Goal: Information Seeking & Learning: Learn about a topic

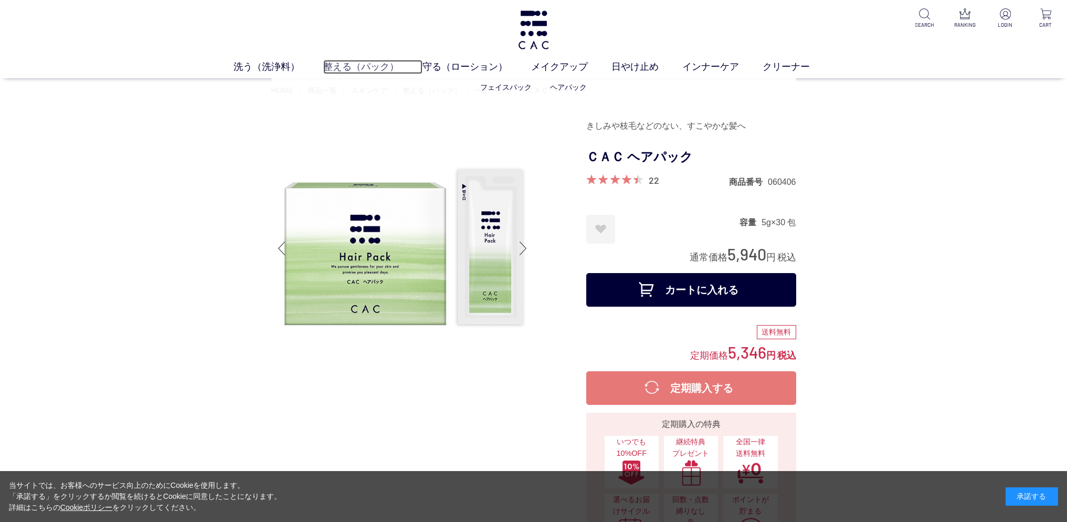
click at [364, 70] on link "整える（パック）" at bounding box center [372, 67] width 99 height 14
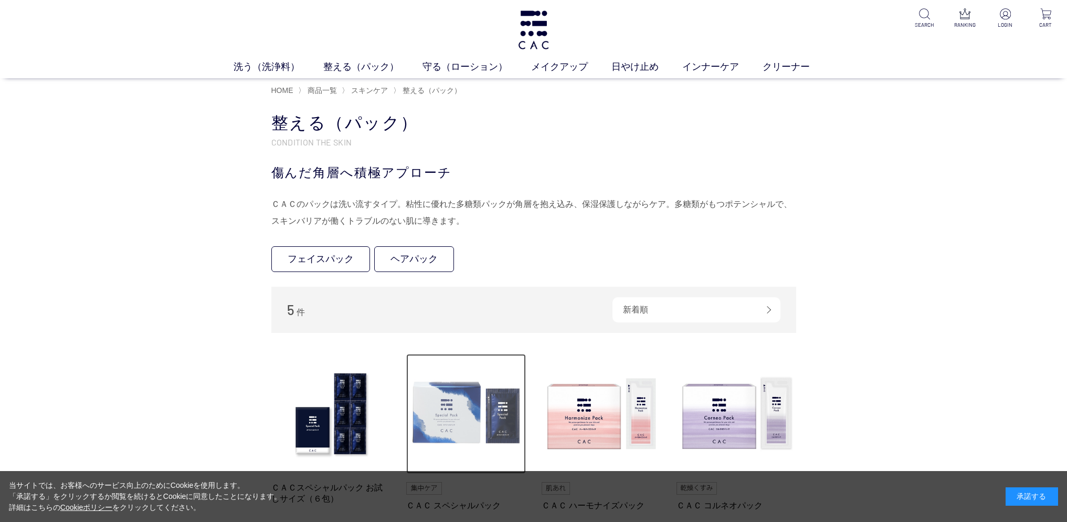
click at [482, 398] on img at bounding box center [466, 414] width 120 height 120
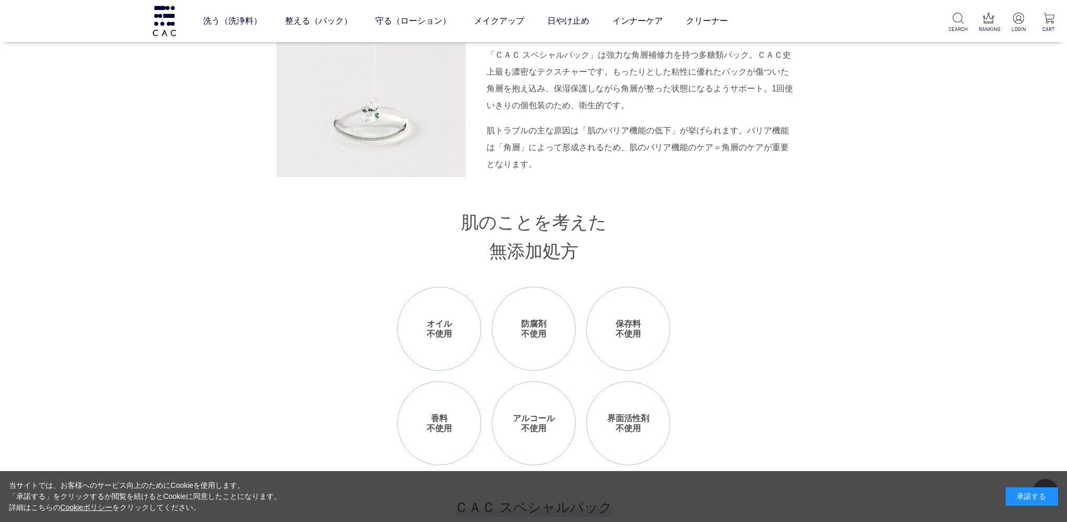
scroll to position [1283, 0]
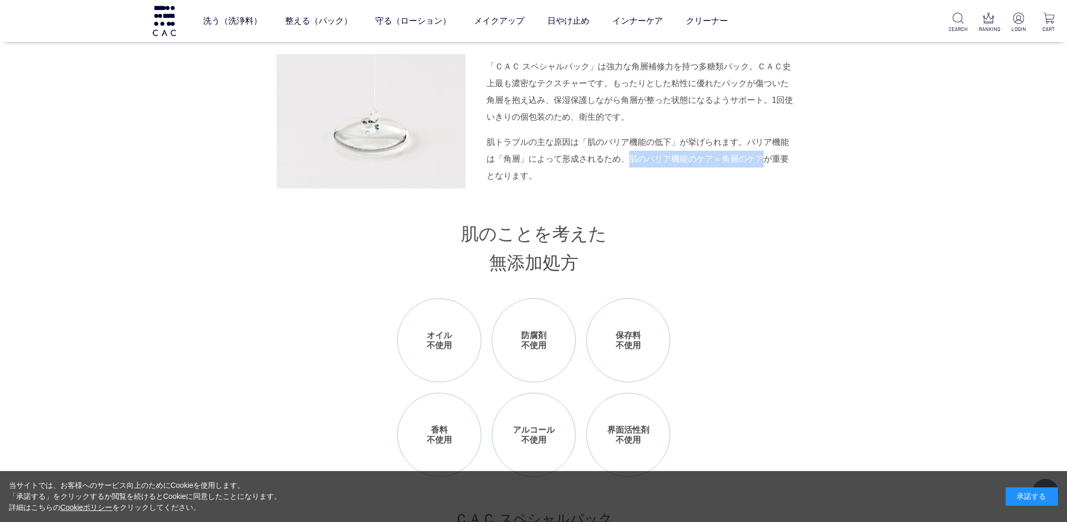
drag, startPoint x: 620, startPoint y: 157, endPoint x: 758, endPoint y: 161, distance: 137.6
click at [758, 161] on div "肌トラブルの主な原因は「肌のバリア機能の低下」が挙げられます。バリア機能は「角層」によって形成されるため、肌のバリア機能のケア＝角層のケアが重要となります。" at bounding box center [642, 159] width 310 height 50
copy div "肌のバリア機能のケア＝角層のケア"
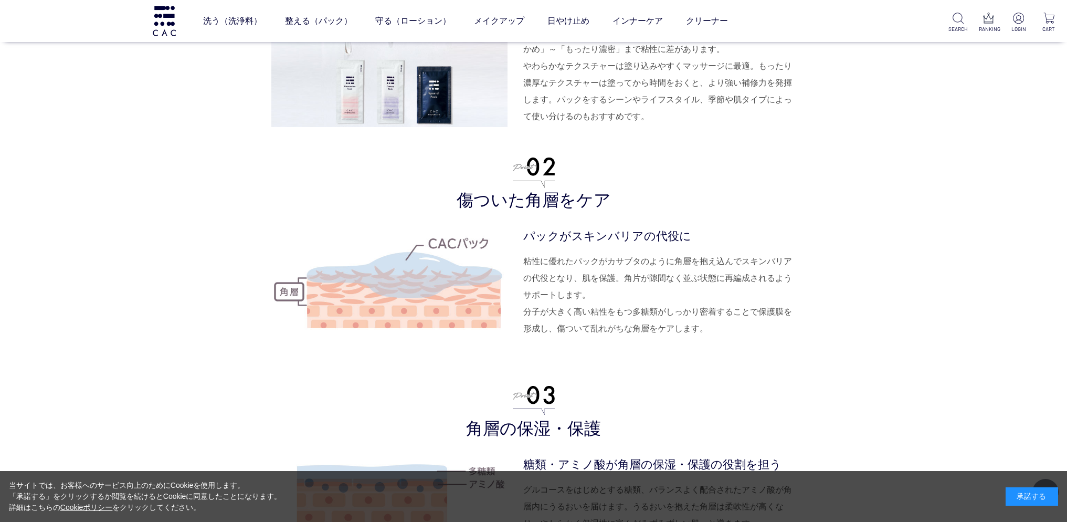
scroll to position [2654, 0]
